Goal: Information Seeking & Learning: Learn about a topic

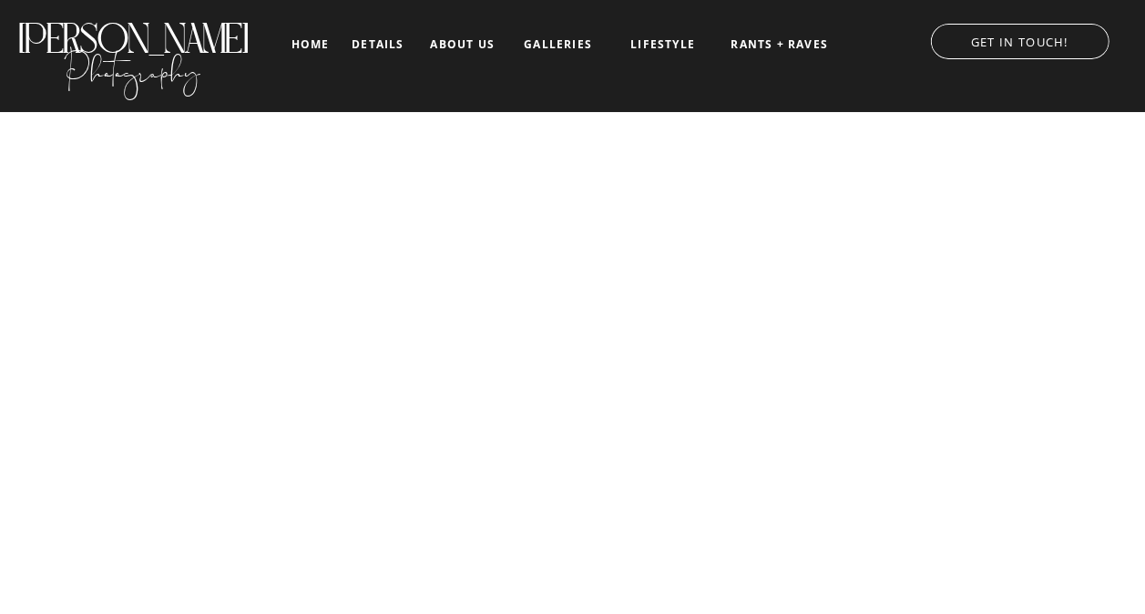
click at [561, 49] on nav "galleries" at bounding box center [558, 44] width 76 height 13
click at [548, 45] on nav "galleries" at bounding box center [558, 44] width 76 height 13
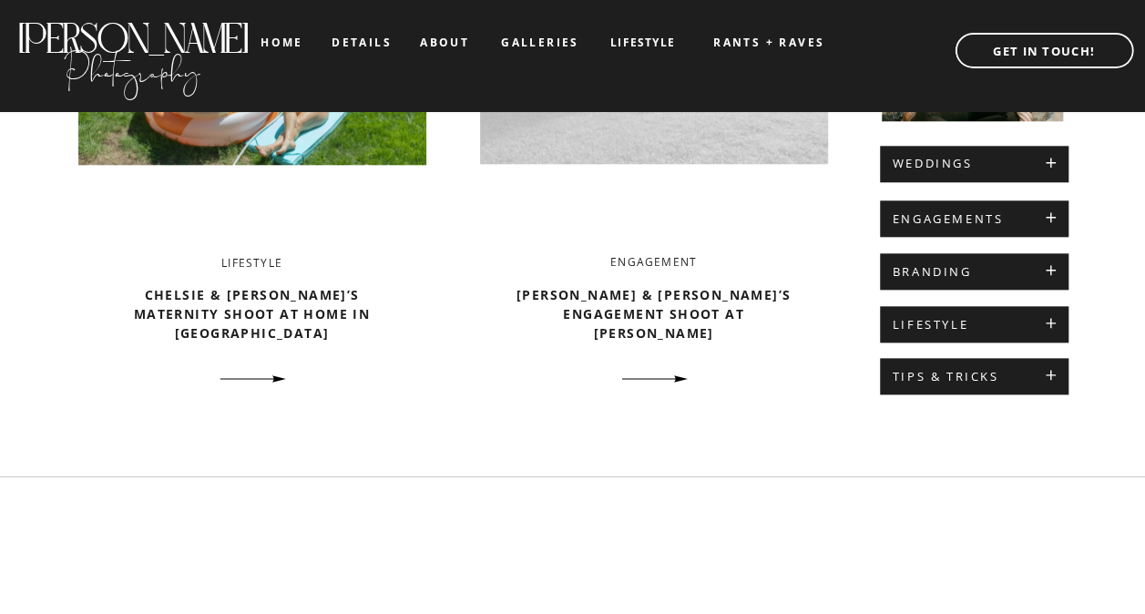
scroll to position [878, 0]
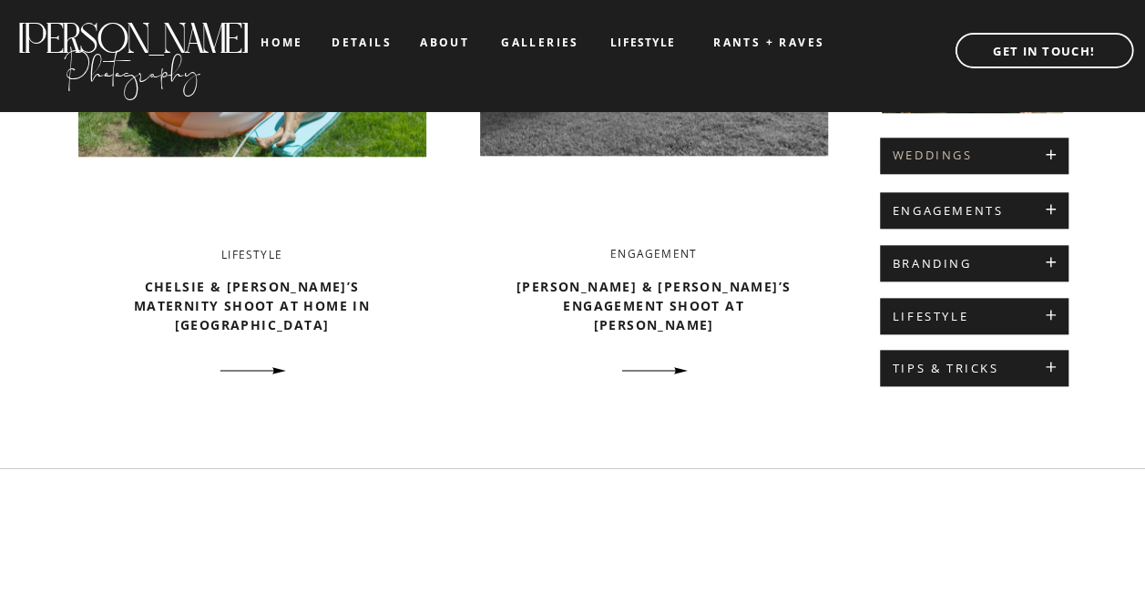
click at [979, 153] on h2 "WEDDINGS" at bounding box center [974, 156] width 163 height 15
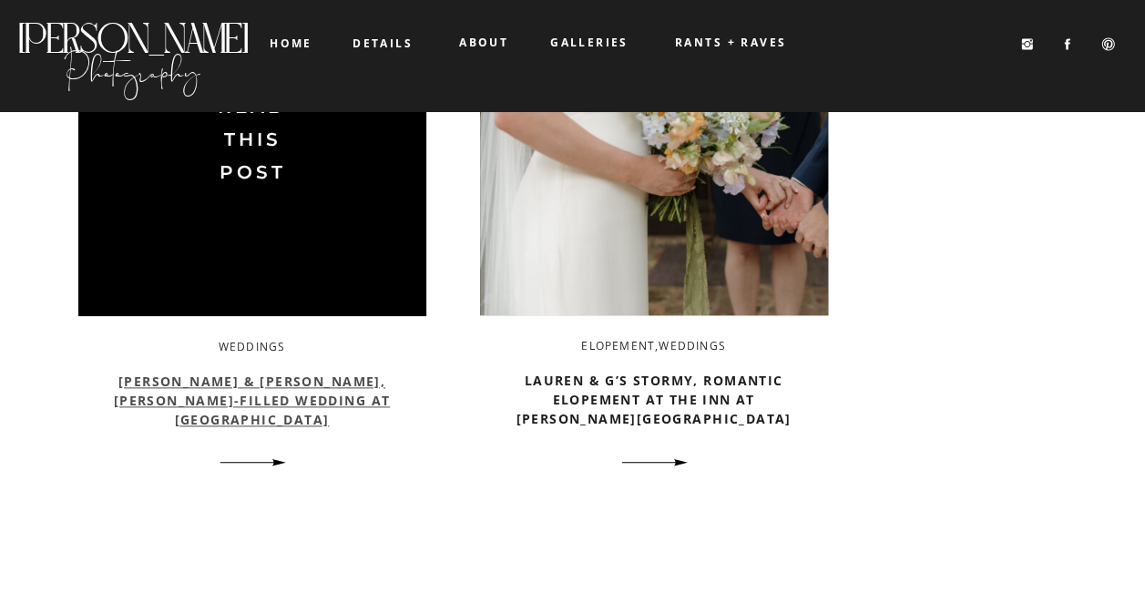
scroll to position [970, 0]
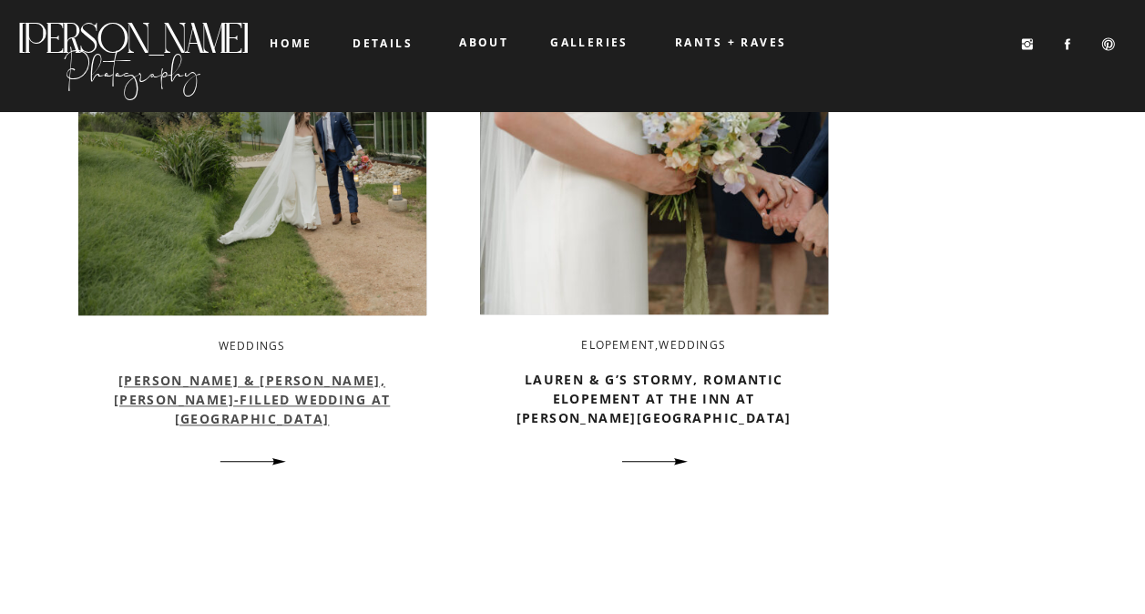
click at [302, 396] on link "Erica & Zack’s Stormy, Joy-Filled Wedding at Prospect House" at bounding box center [252, 400] width 276 height 56
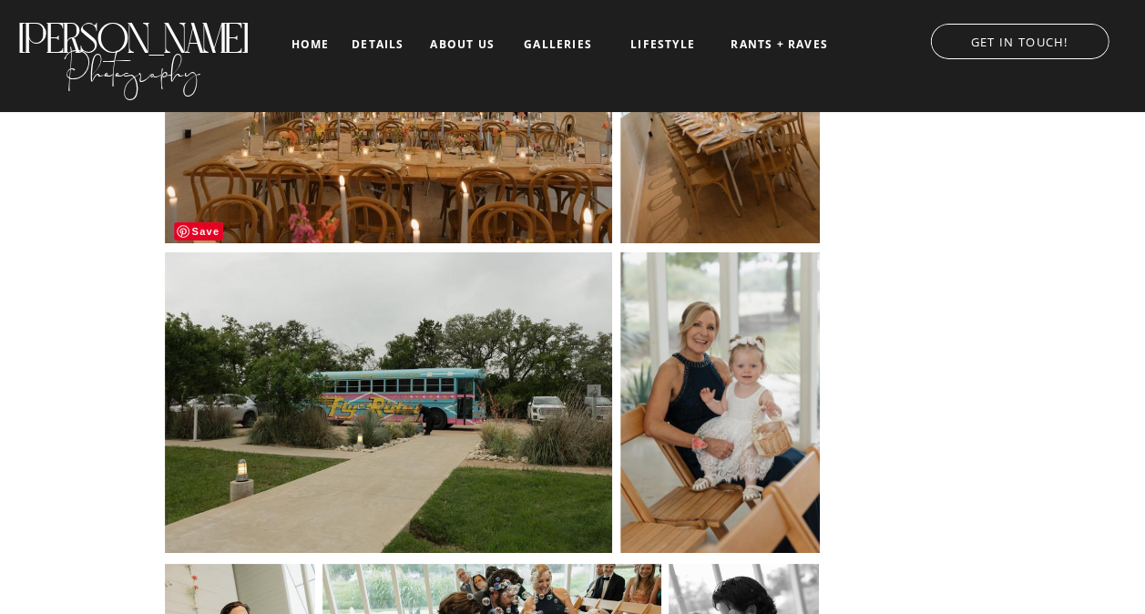
scroll to position [16956, 0]
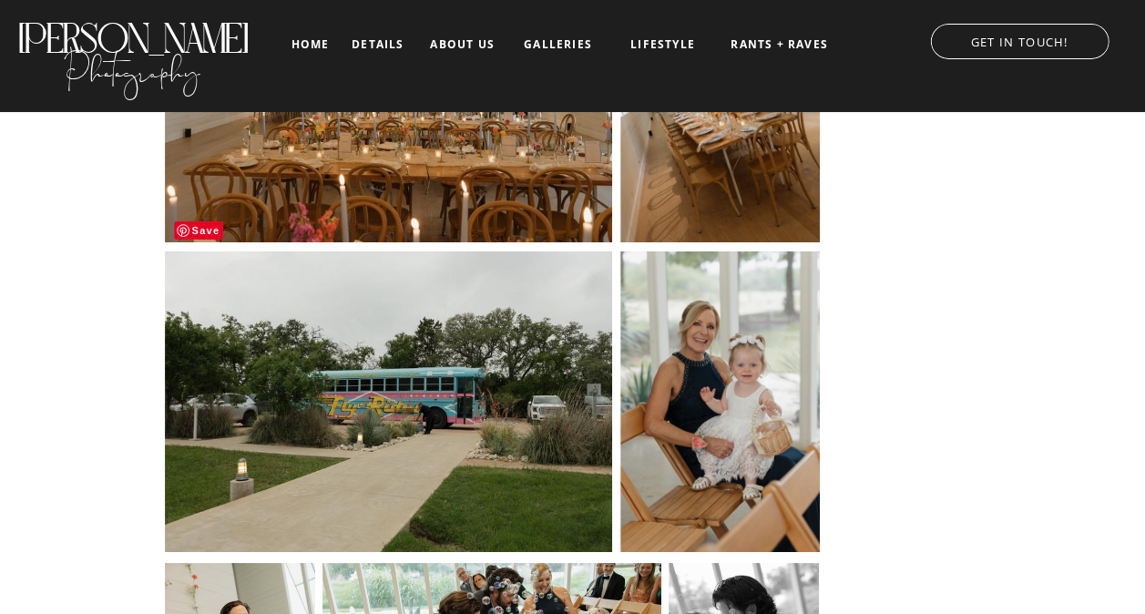
click at [463, 364] on img at bounding box center [389, 402] width 448 height 303
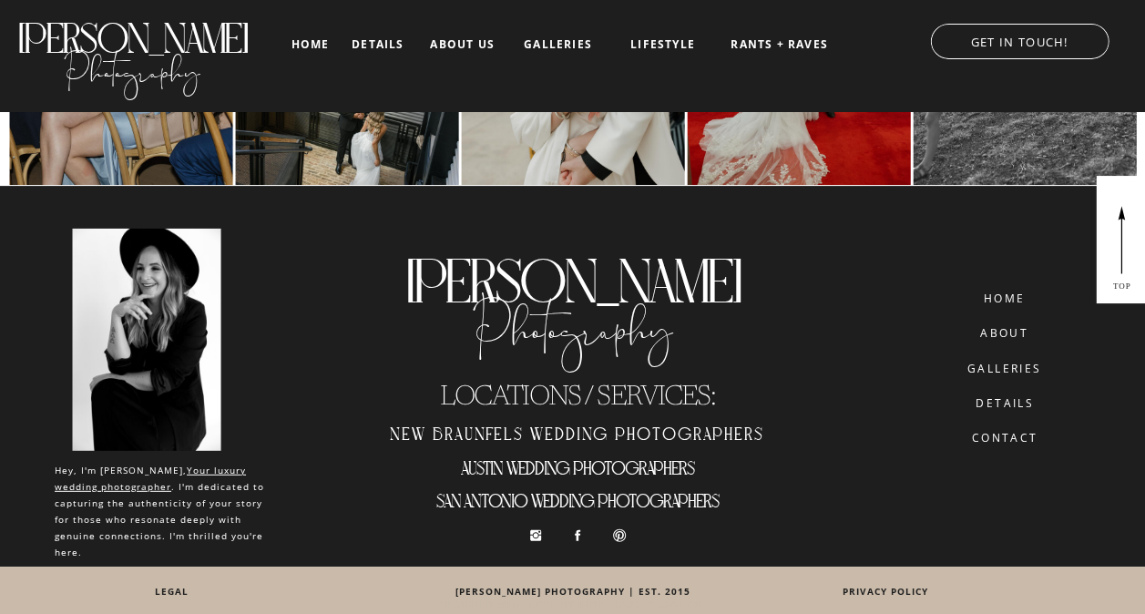
scroll to position [29800, 0]
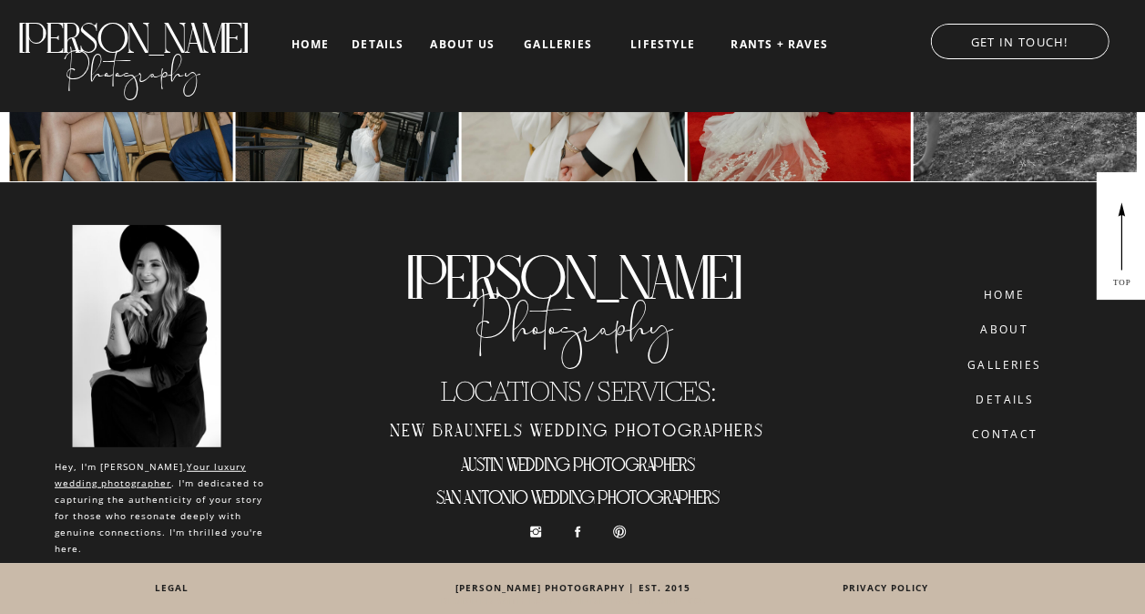
click at [993, 335] on nav "about" at bounding box center [1005, 329] width 70 height 13
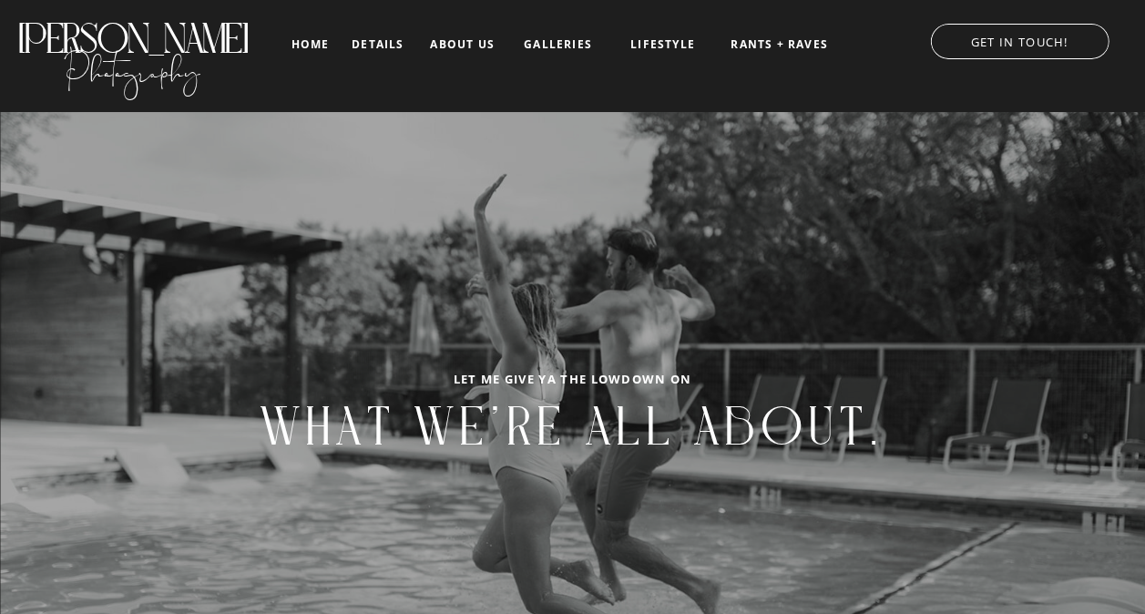
click at [361, 38] on nav "details" at bounding box center [378, 43] width 52 height 11
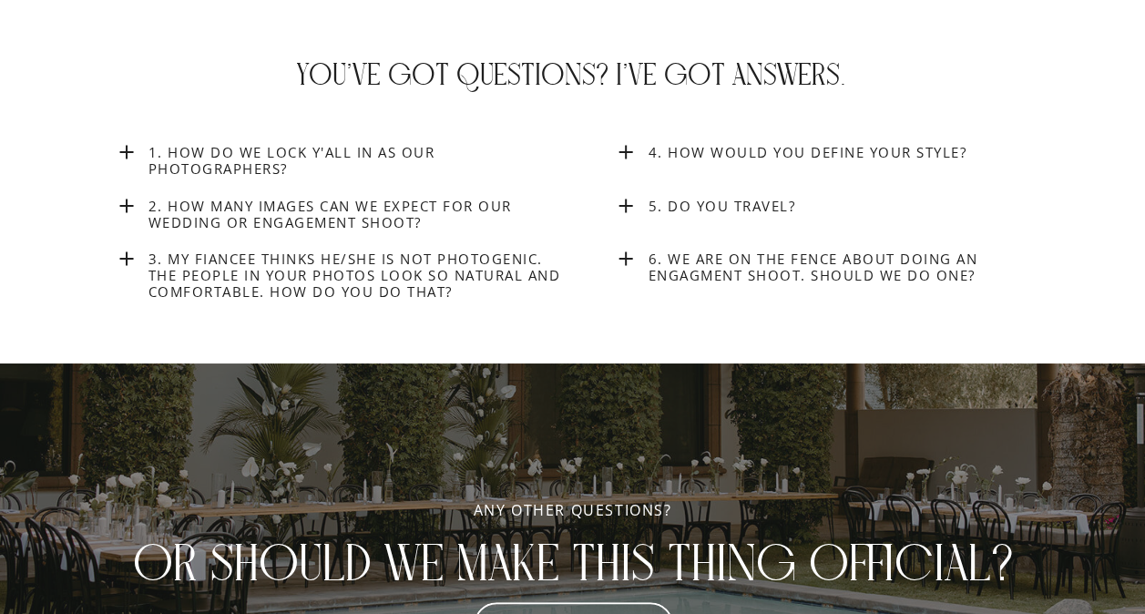
scroll to position [6787, 0]
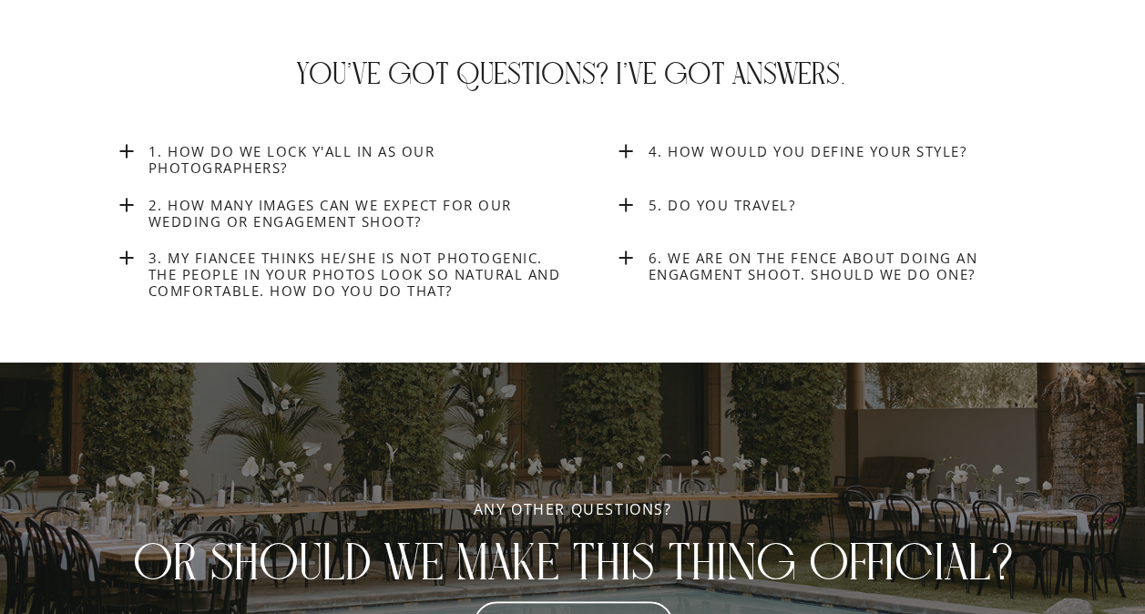
click at [339, 217] on h3 "2. How many images can we expect for our wedding or engagement shoot?" at bounding box center [359, 216] width 421 height 39
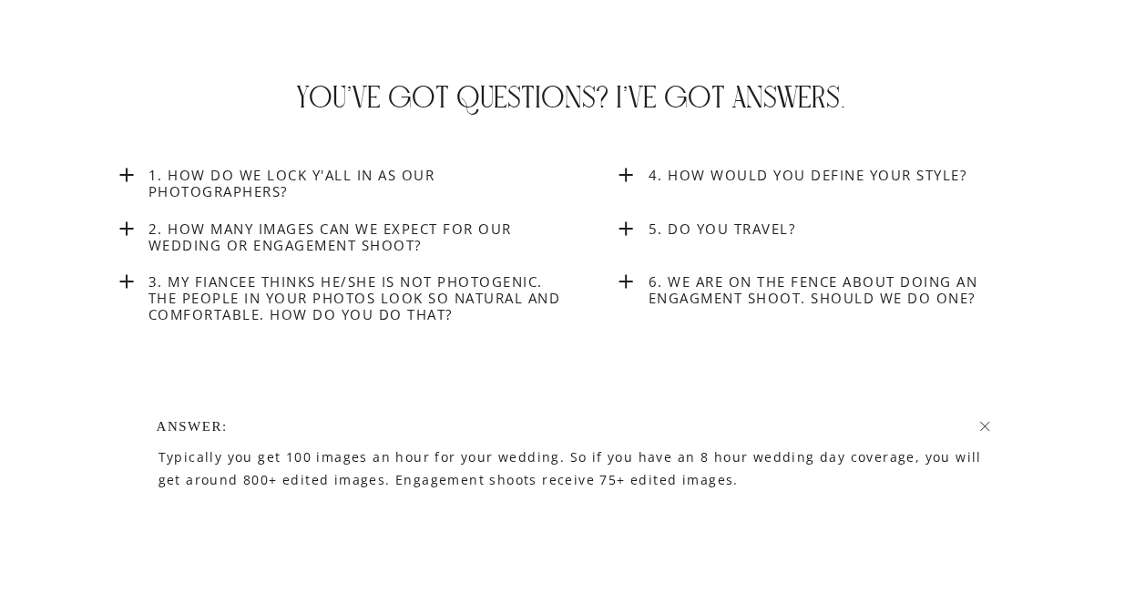
scroll to position [6762, 0]
click at [711, 298] on h3 "6. We are on the fence about doing an engagment shoot. Should we do one?" at bounding box center [859, 293] width 421 height 38
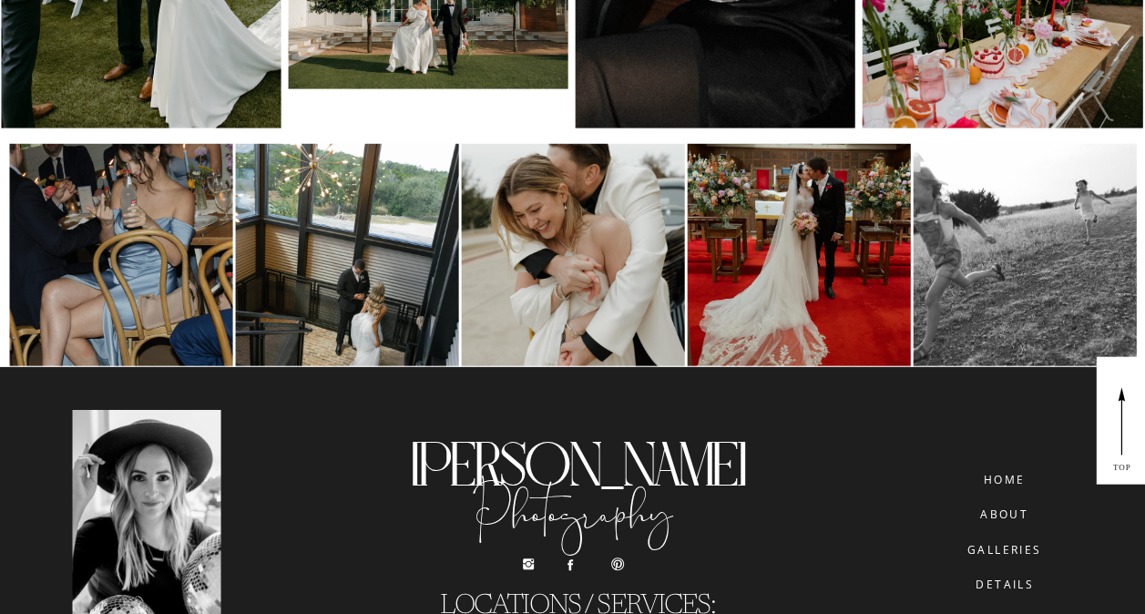
scroll to position [8973, 0]
